Goal: Check status: Check status

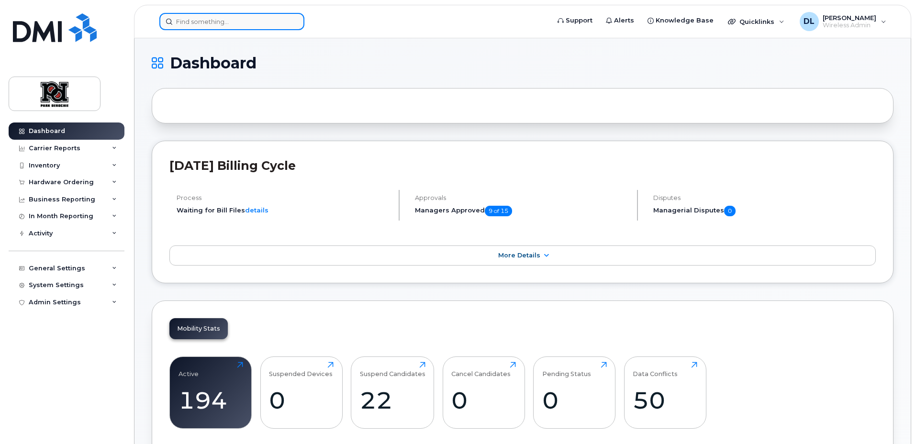
click at [234, 19] on input at bounding box center [231, 21] width 145 height 17
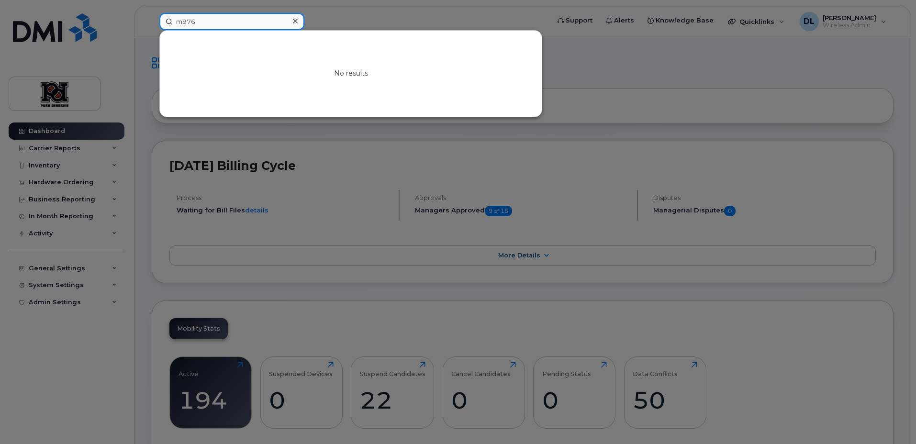
drag, startPoint x: 210, startPoint y: 21, endPoint x: 89, endPoint y: 21, distance: 120.1
click at [152, 21] on div "m976 No results" at bounding box center [351, 21] width 399 height 17
type input "5976"
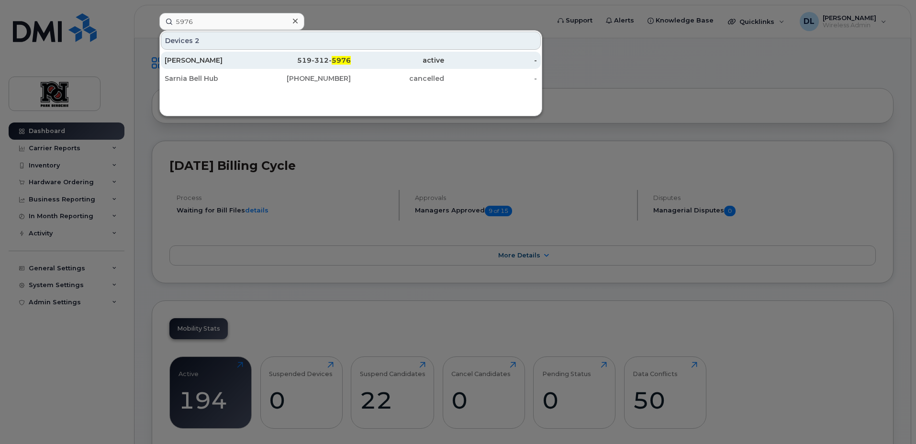
click at [377, 59] on div "active" at bounding box center [397, 61] width 93 height 10
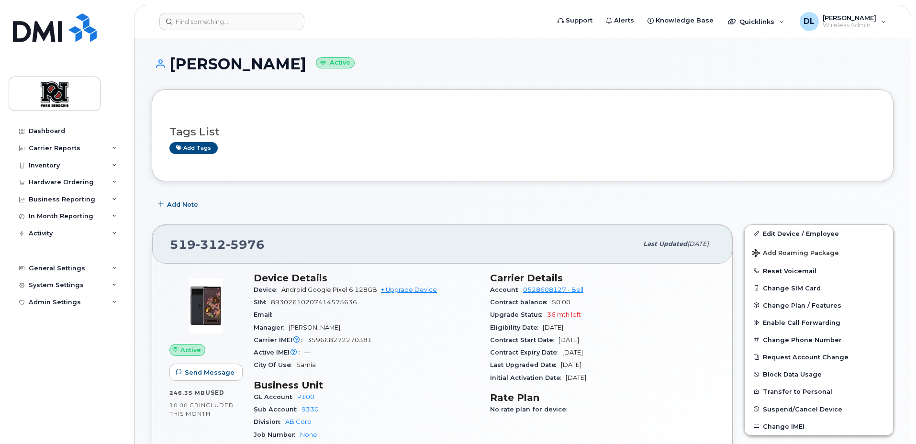
click at [418, 82] on div "[PERSON_NAME] Active" at bounding box center [523, 73] width 742 height 34
